Goal: Task Accomplishment & Management: Manage account settings

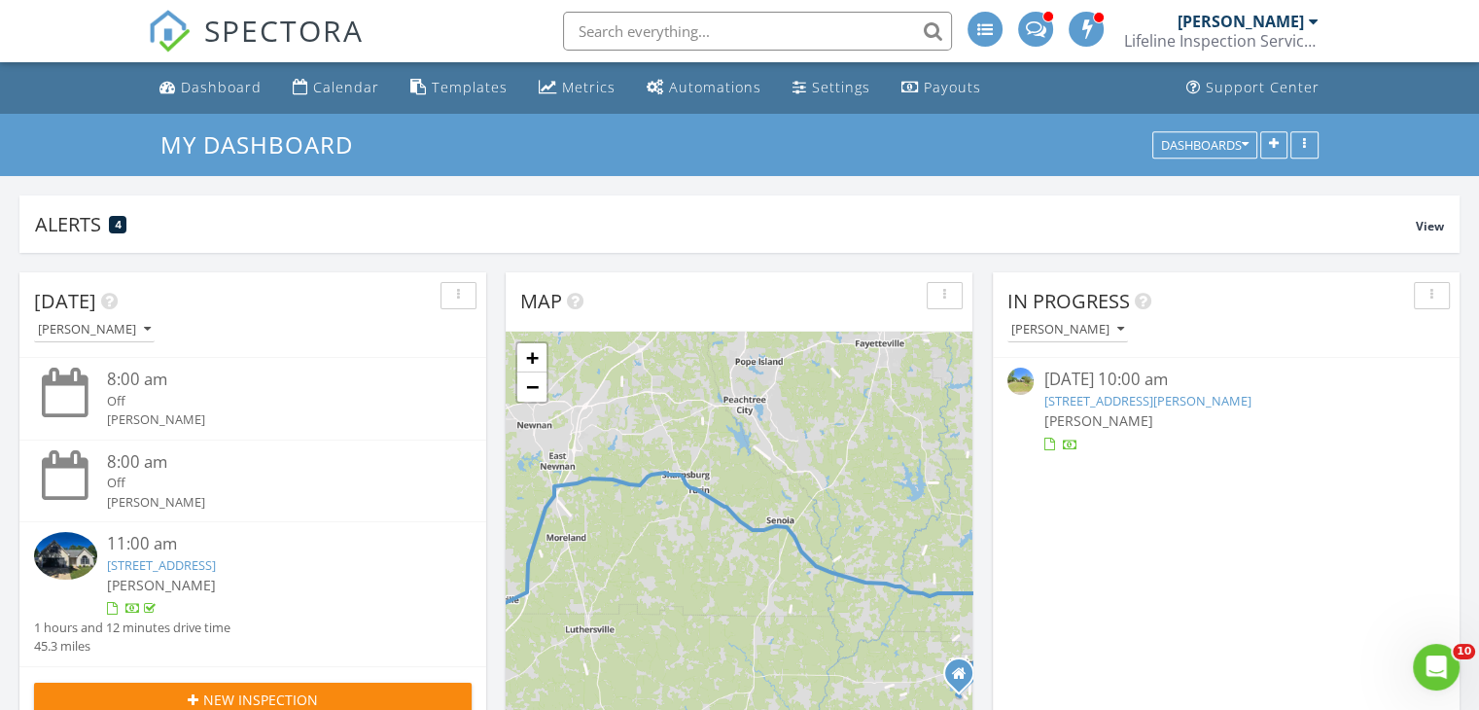
click at [1153, 398] on link "403 Holmes St, Barnesville, GA 30204" at bounding box center [1146, 401] width 207 height 18
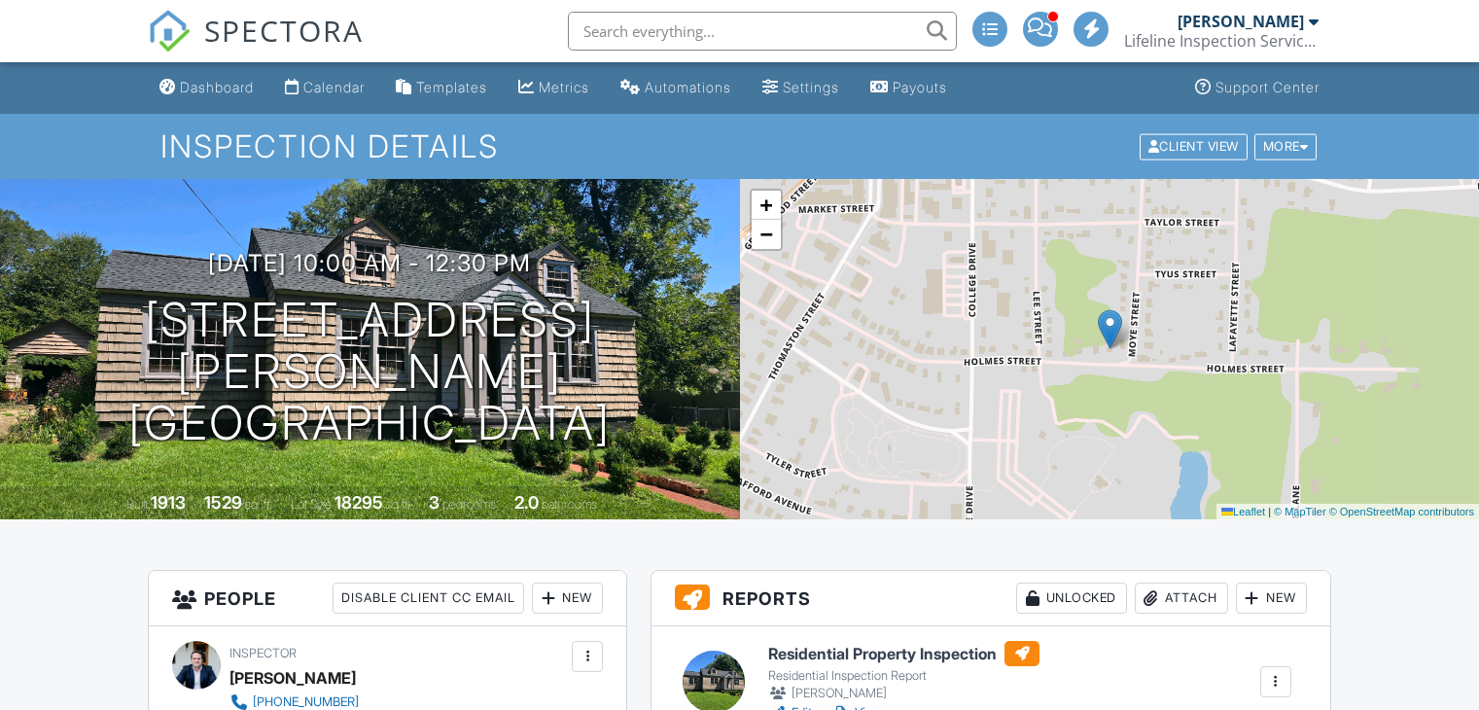
click at [794, 703] on link "Edit" at bounding box center [790, 712] width 44 height 19
click at [803, 703] on link "Edit" at bounding box center [790, 712] width 44 height 19
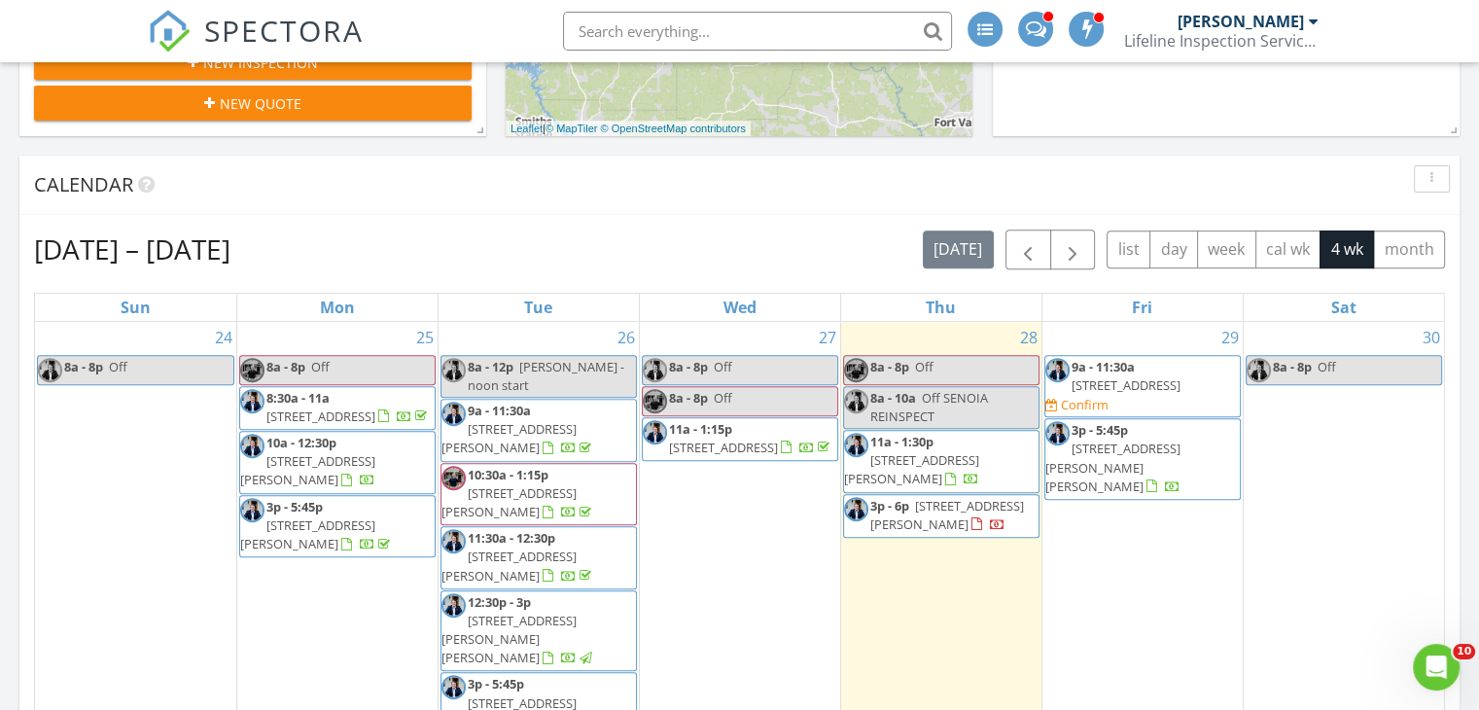
scroll to position [703, 0]
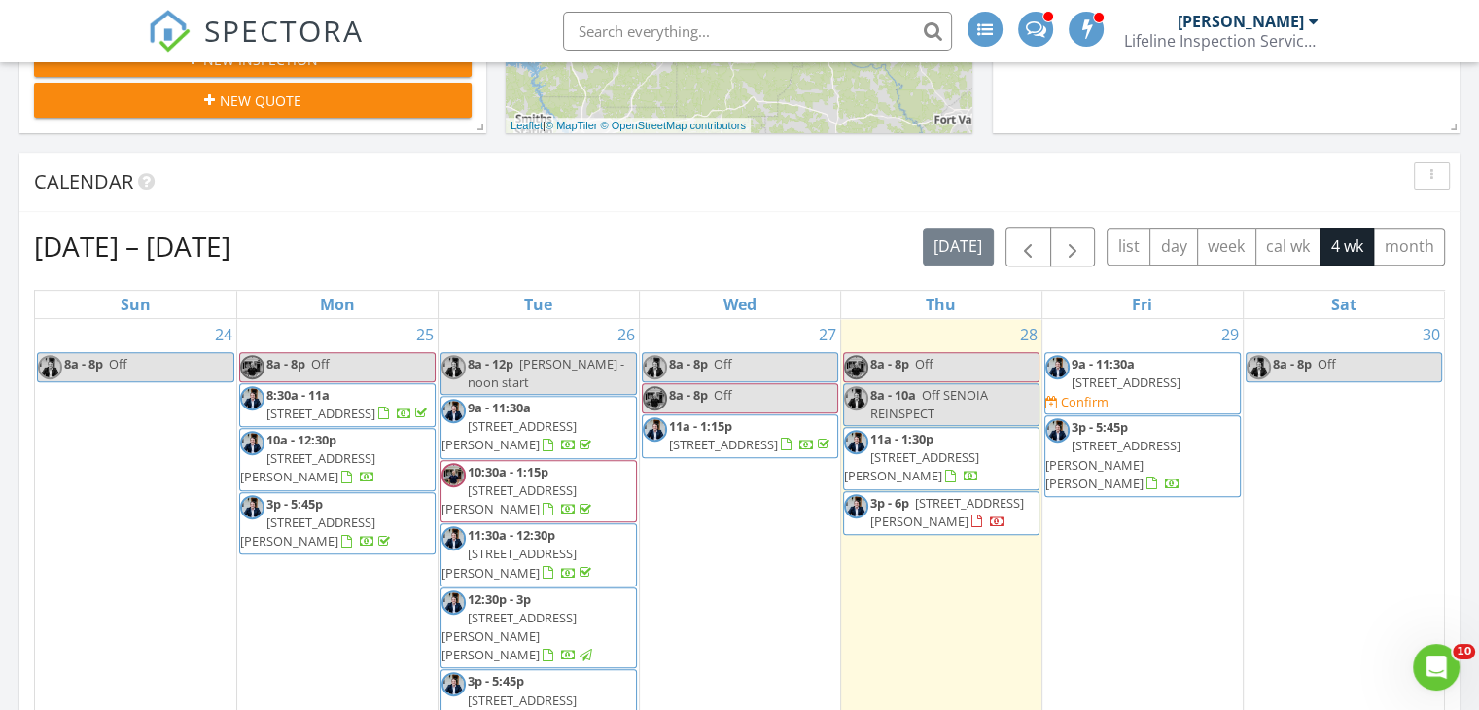
click at [322, 396] on span "8:30a - 11a" at bounding box center [297, 395] width 63 height 18
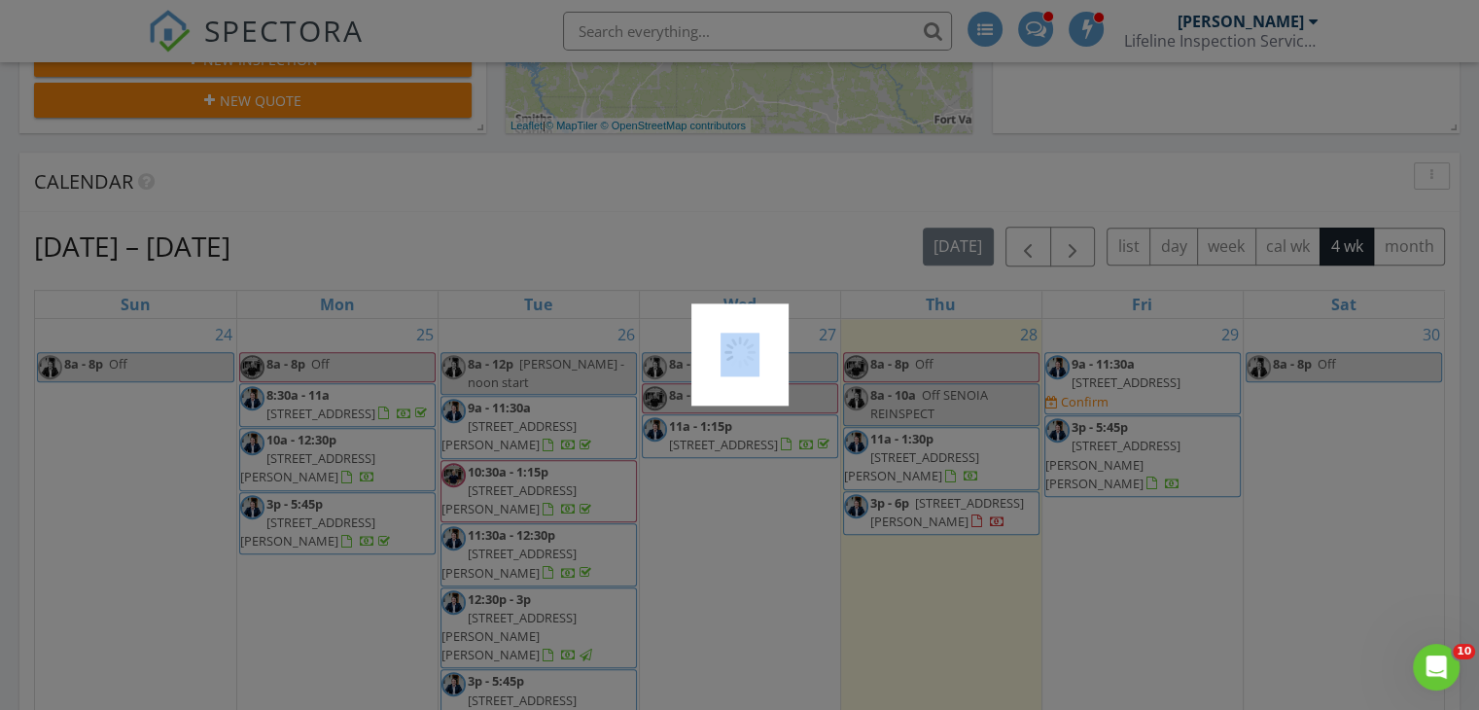
click at [322, 396] on div at bounding box center [739, 355] width 1479 height 710
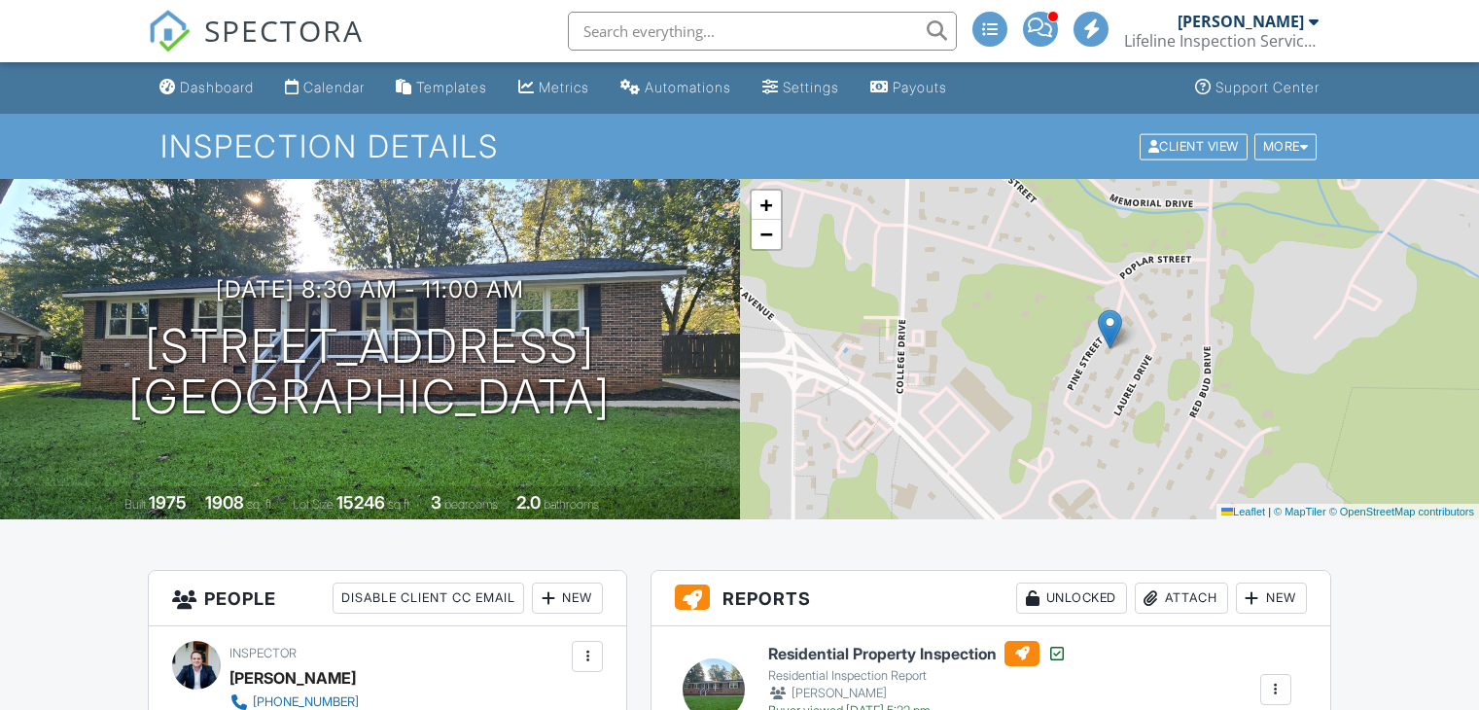
click at [212, 73] on link "Dashboard" at bounding box center [207, 88] width 110 height 36
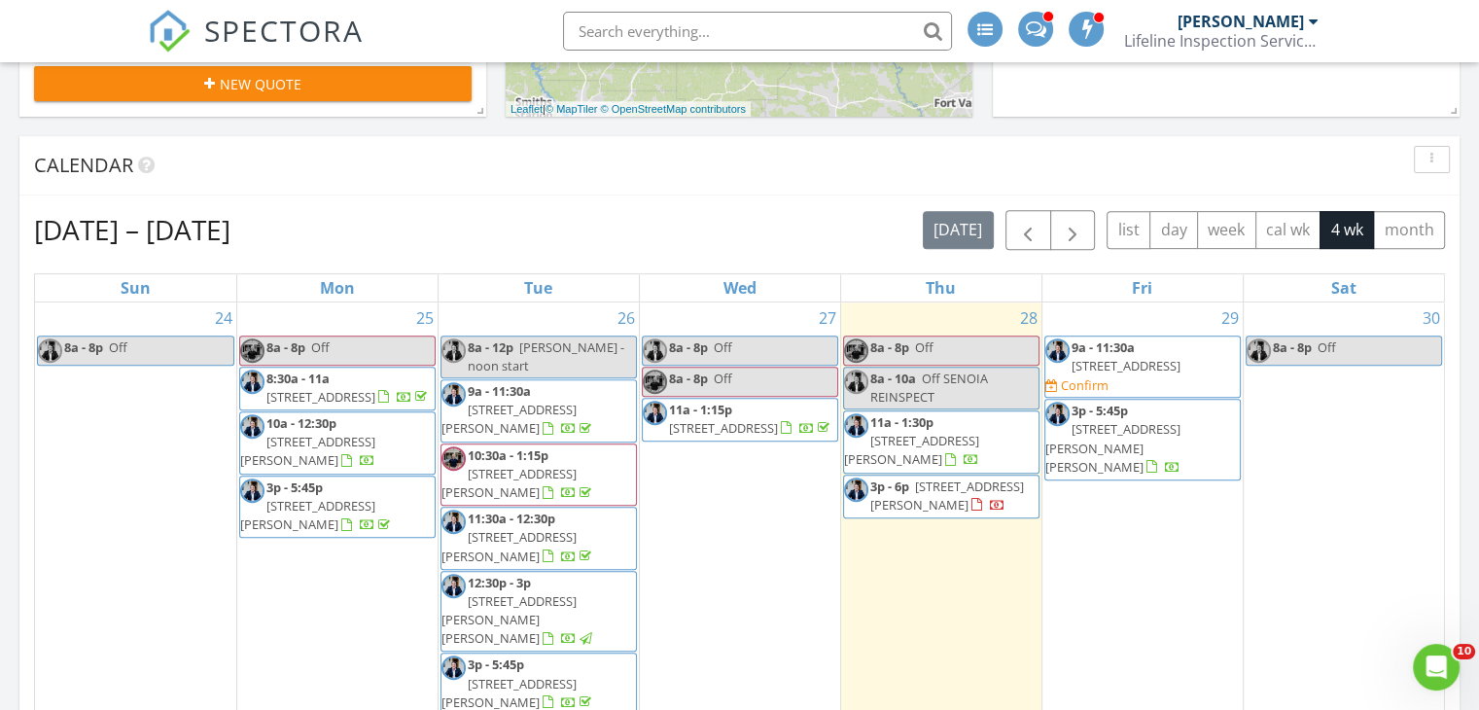
scroll to position [727, 0]
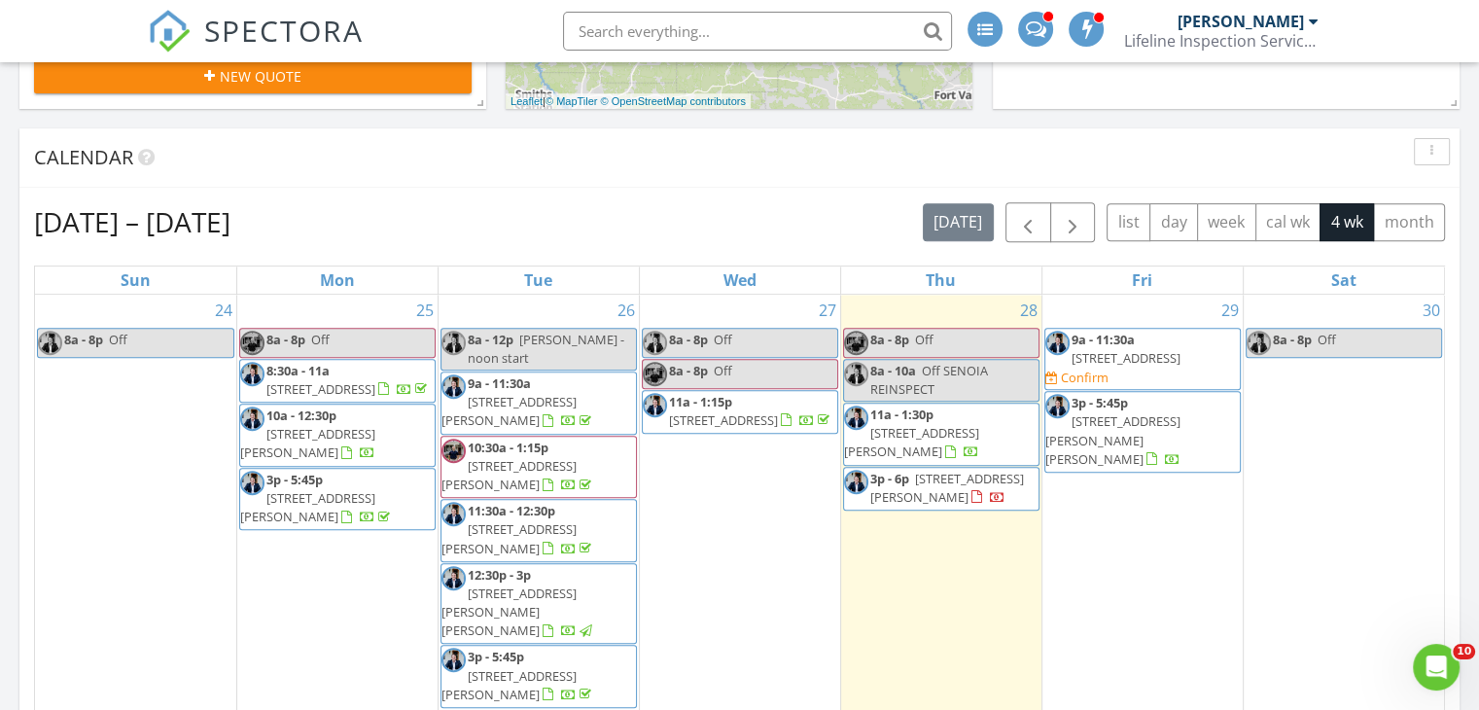
click at [368, 425] on span "403 Holmes St, Barnesville 30204" at bounding box center [307, 443] width 135 height 36
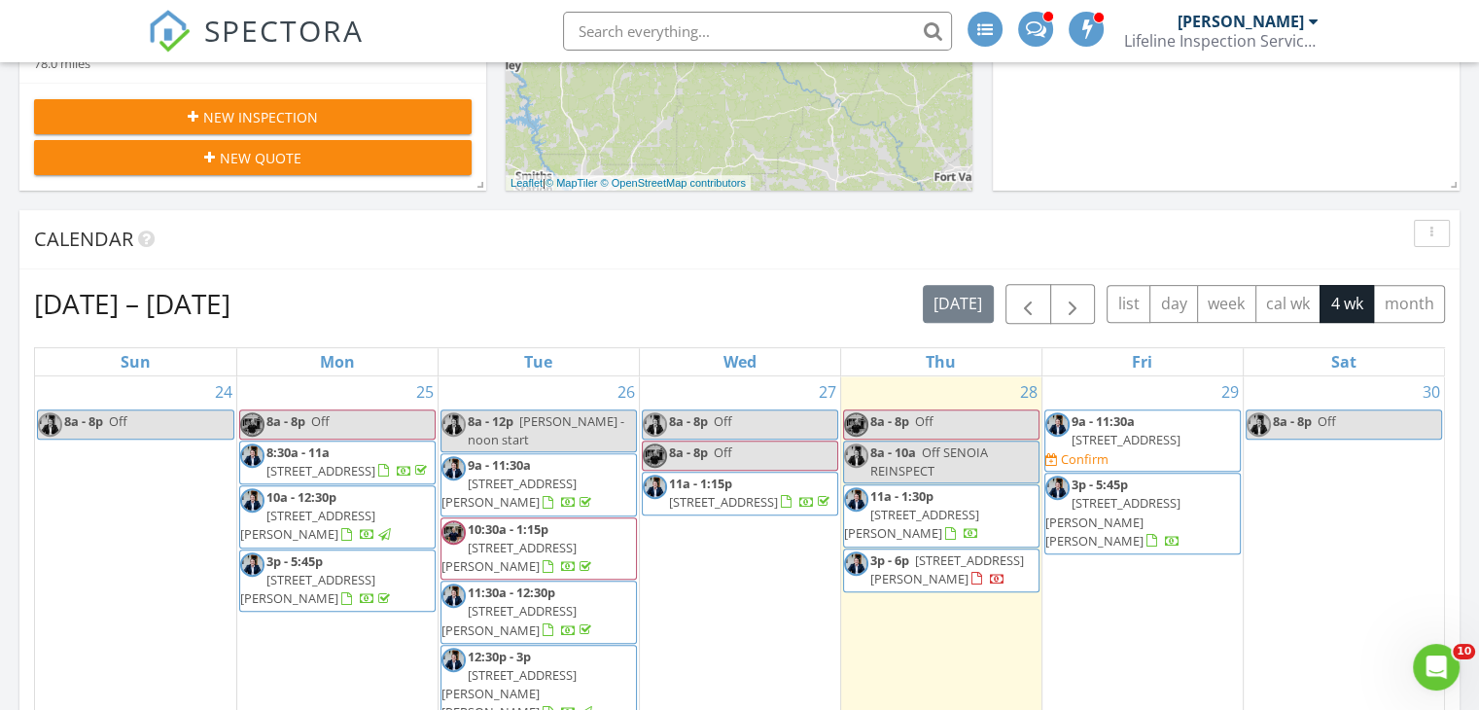
scroll to position [646, 0]
